Goal: Transaction & Acquisition: Download file/media

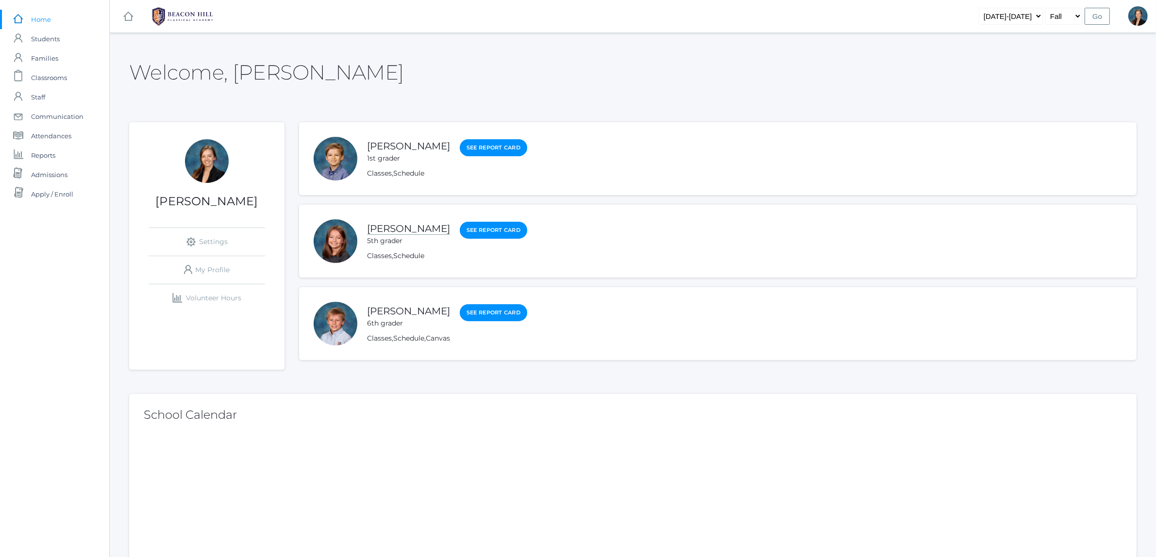
click at [386, 229] on link "[PERSON_NAME]" at bounding box center [408, 229] width 83 height 12
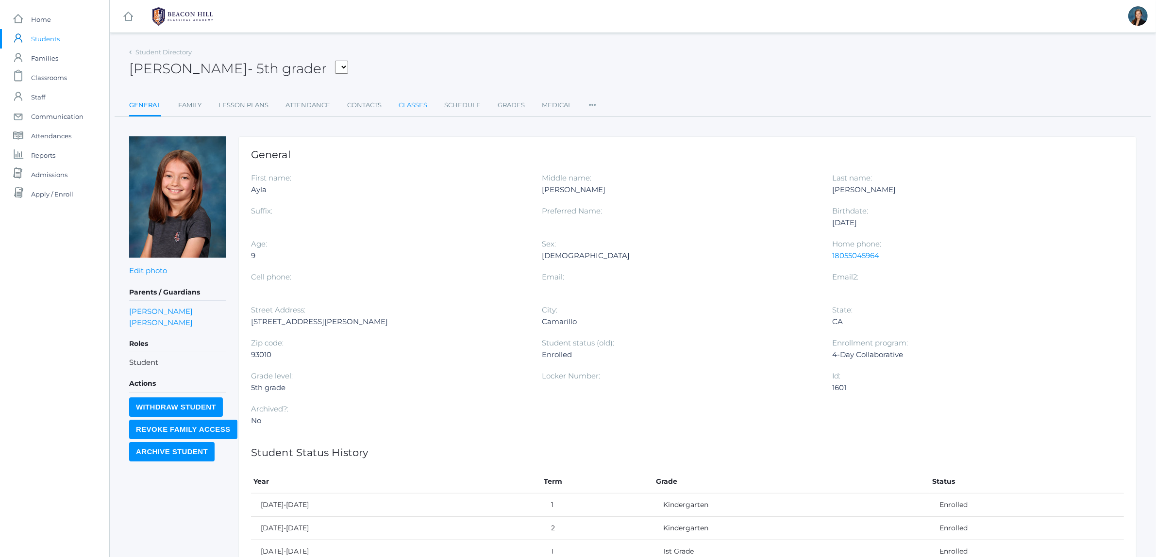
click at [415, 107] on link "Classes" at bounding box center [412, 105] width 29 height 19
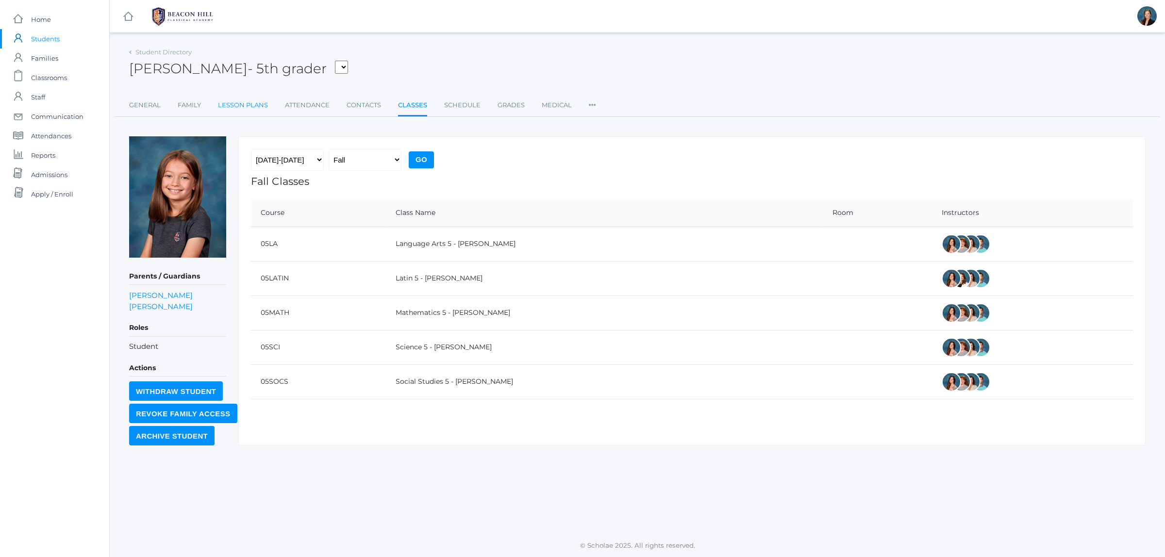
click at [263, 108] on link "Lesson Plans" at bounding box center [243, 105] width 50 height 19
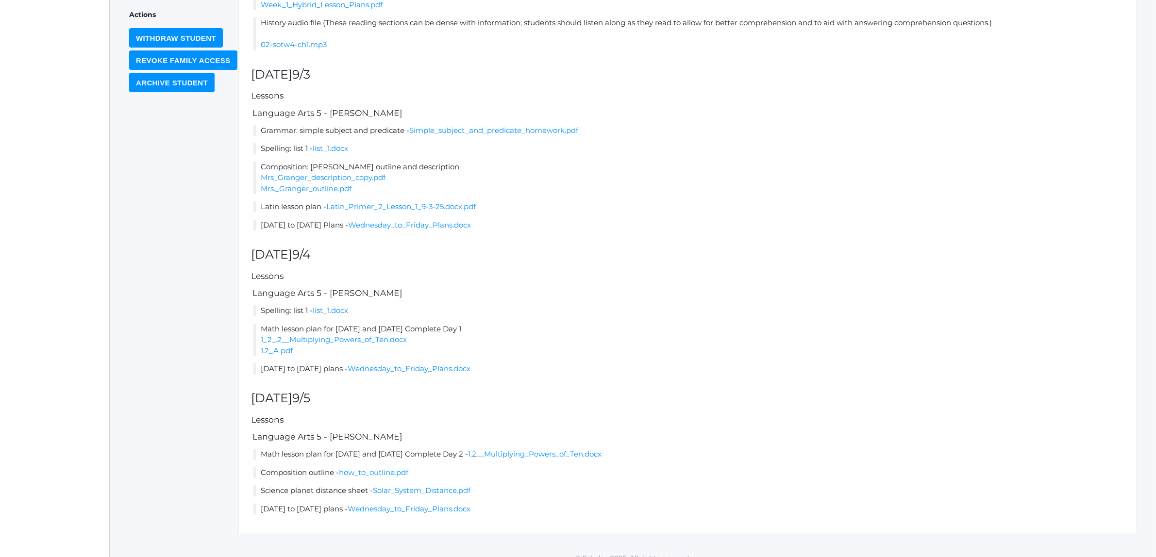
scroll to position [365, 0]
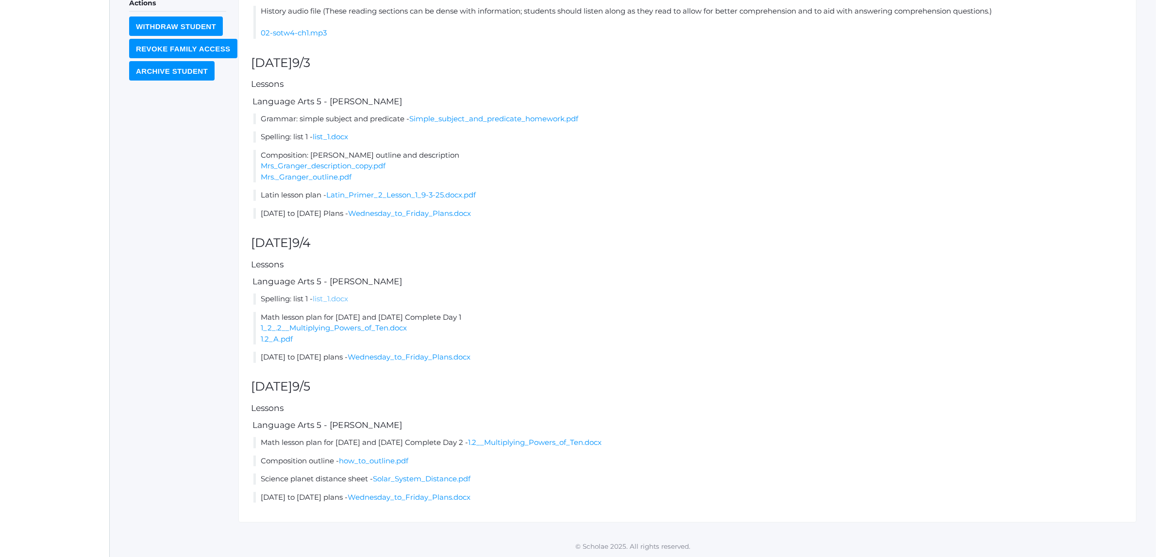
click at [323, 297] on link "list_1.docx" at bounding box center [330, 298] width 35 height 9
click at [422, 358] on link "Wednesday_to_Friday_Plans.docx" at bounding box center [408, 356] width 123 height 9
click at [478, 246] on h2 "[DATE]" at bounding box center [687, 243] width 873 height 14
